Goal: Task Accomplishment & Management: Use online tool/utility

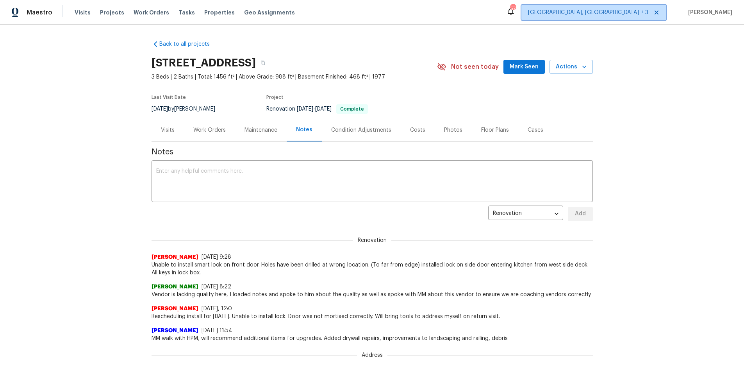
click at [640, 6] on span "[GEOGRAPHIC_DATA], [GEOGRAPHIC_DATA] + 3" at bounding box center [594, 13] width 145 height 16
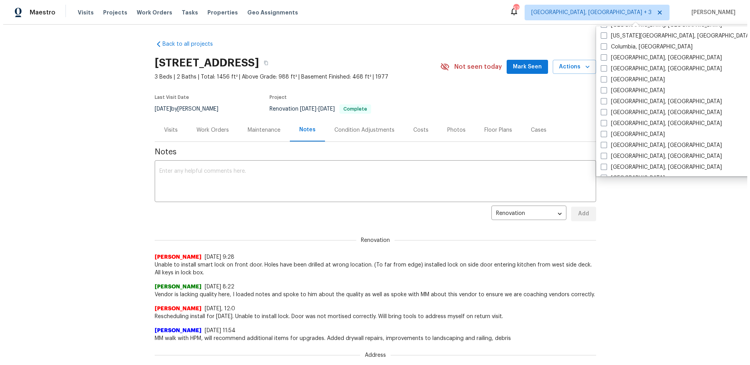
scroll to position [197, 0]
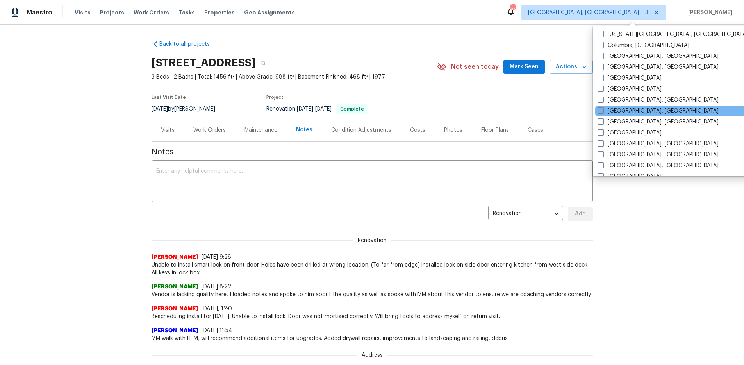
click at [623, 111] on label "[GEOGRAPHIC_DATA], [GEOGRAPHIC_DATA]" at bounding box center [658, 111] width 121 height 8
click at [603, 111] on input "[GEOGRAPHIC_DATA], [GEOGRAPHIC_DATA]" at bounding box center [600, 109] width 5 height 5
checkbox input "true"
click at [726, 115] on div "Back to all projects [STREET_ADDRESS] 3 Beds | 2 Baths | Total: 1456 ft² | Abov…" at bounding box center [372, 195] width 744 height 340
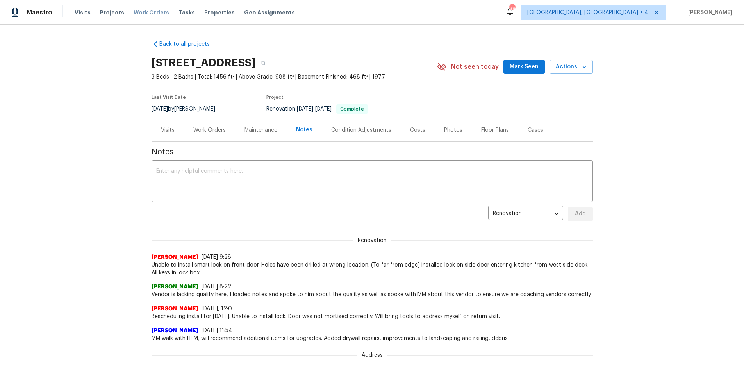
click at [144, 14] on span "Work Orders" at bounding box center [152, 13] width 36 height 8
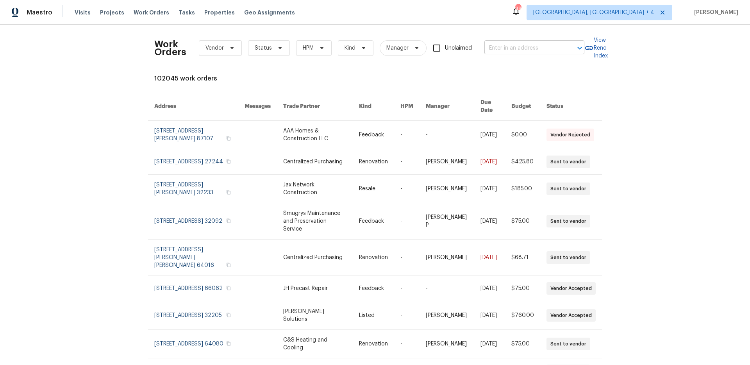
click at [506, 46] on input "text" at bounding box center [524, 48] width 78 height 12
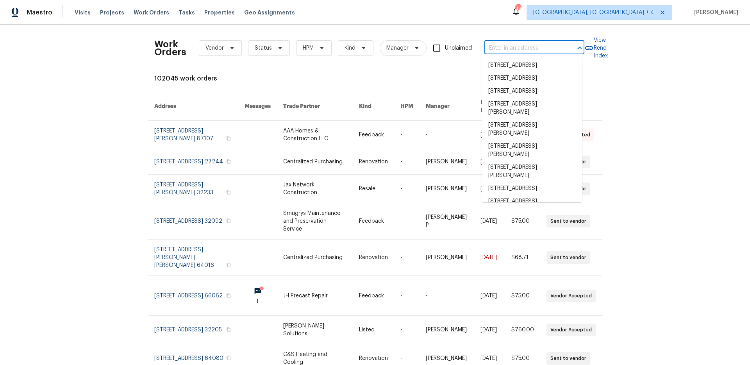
paste input "[STREET_ADDRESS]"
type input "[STREET_ADDRESS]"
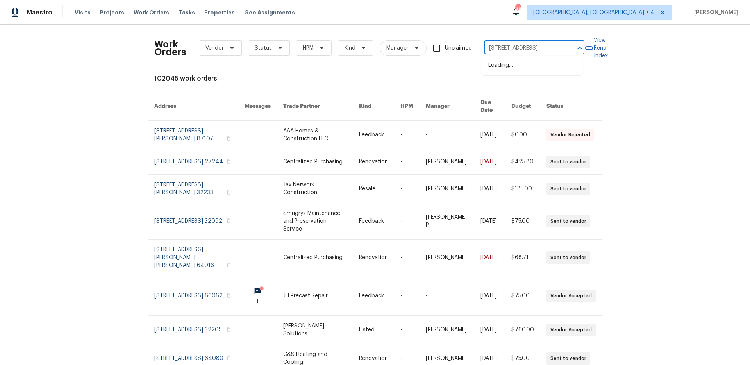
scroll to position [0, 27]
click at [510, 67] on li "[STREET_ADDRESS]" at bounding box center [532, 65] width 100 height 13
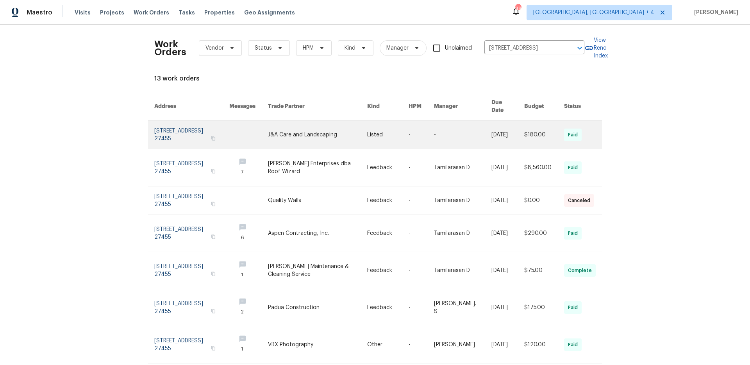
click at [191, 121] on link at bounding box center [191, 135] width 75 height 28
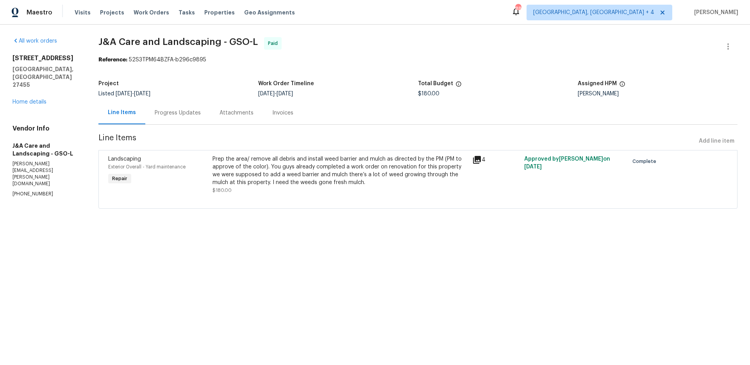
click at [185, 115] on div "Progress Updates" at bounding box center [178, 113] width 46 height 8
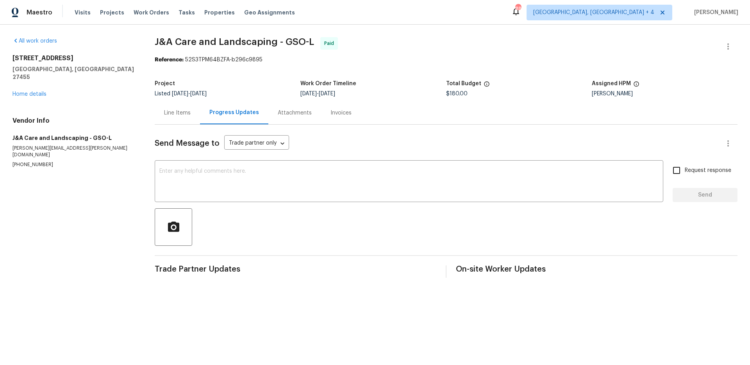
click at [283, 116] on div "Attachments" at bounding box center [295, 113] width 34 height 8
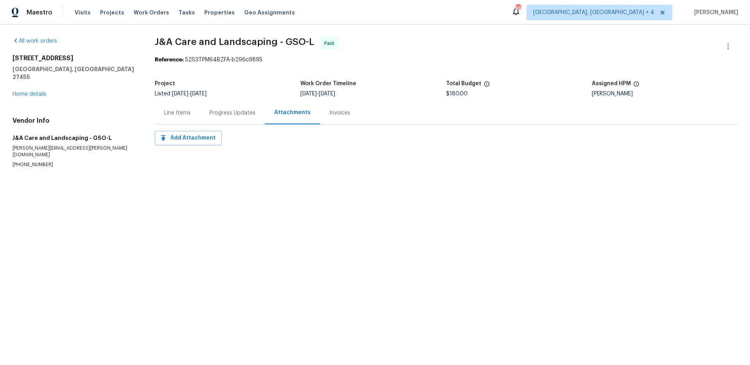
click at [332, 116] on div "Invoices" at bounding box center [339, 113] width 21 height 8
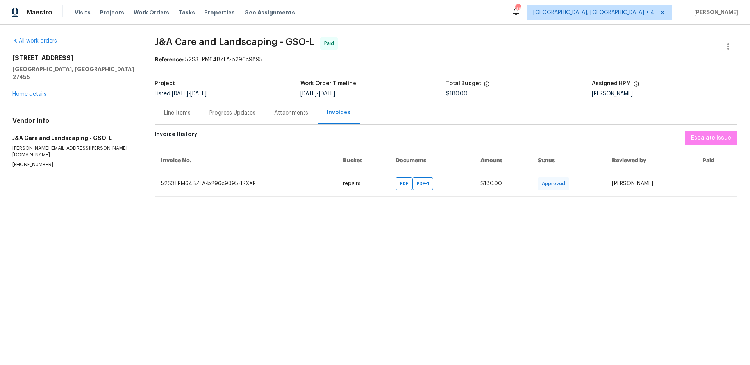
click at [170, 116] on div "Line Items" at bounding box center [177, 113] width 27 height 8
